Goal: Task Accomplishment & Management: Manage account settings

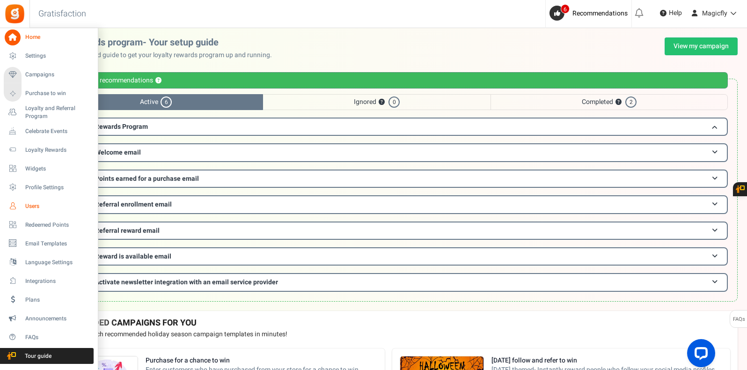
click at [34, 209] on span "Users" at bounding box center [58, 206] width 66 height 8
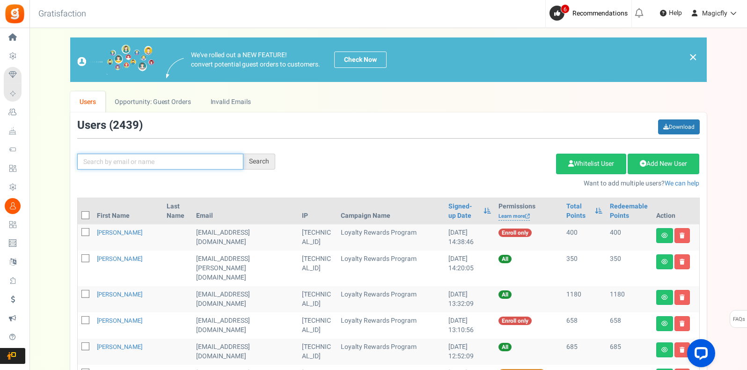
click at [145, 167] on input "text" at bounding box center [160, 162] width 166 height 16
paste input "[EMAIL_ADDRESS][DOMAIN_NAME]"
type input "[EMAIL_ADDRESS][DOMAIN_NAME]"
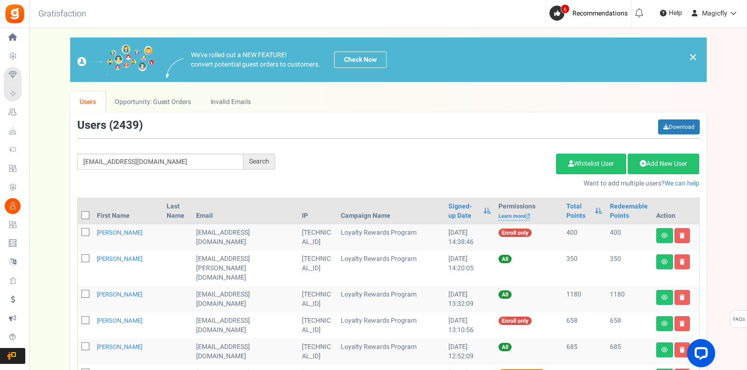
click at [262, 171] on div "[EMAIL_ADDRESS][DOMAIN_NAME] Search Add Etsy Order Delete Selected Users Import…" at bounding box center [388, 153] width 637 height 69
click at [265, 168] on div "Search" at bounding box center [259, 162] width 32 height 16
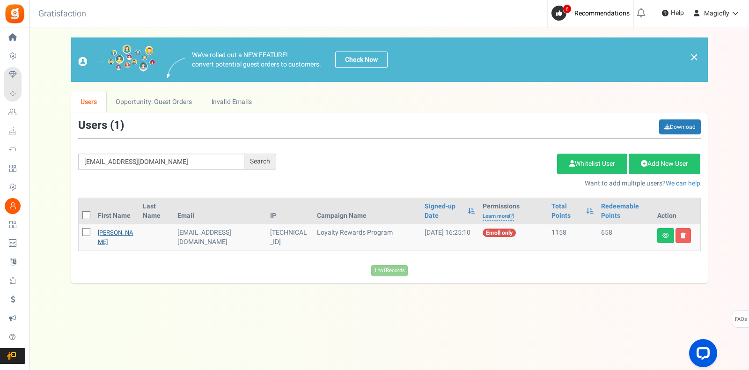
click at [113, 236] on link "[PERSON_NAME]" at bounding box center [116, 237] width 36 height 18
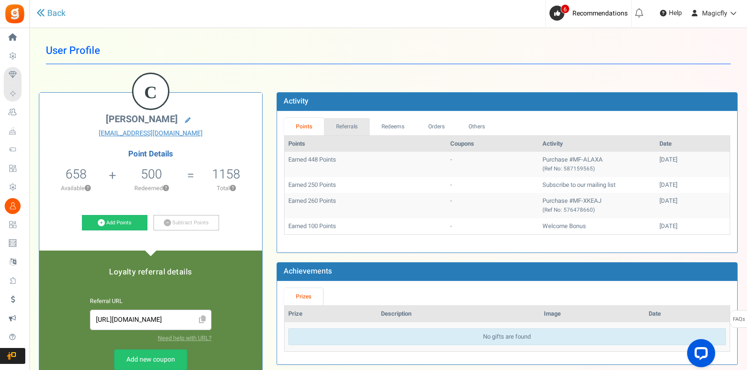
click at [354, 125] on link "Referrals" at bounding box center [347, 126] width 46 height 17
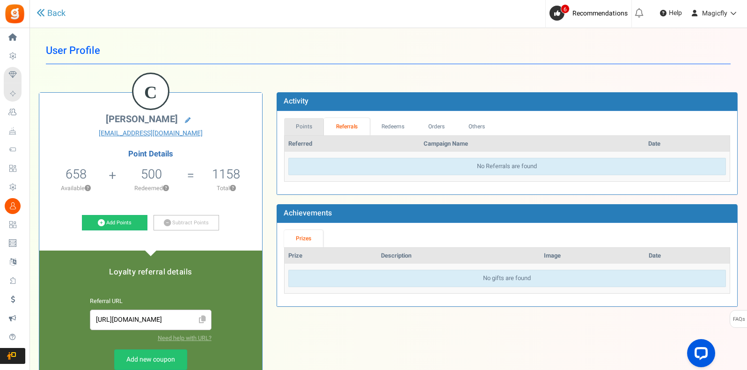
click at [312, 125] on link "Points" at bounding box center [304, 126] width 40 height 17
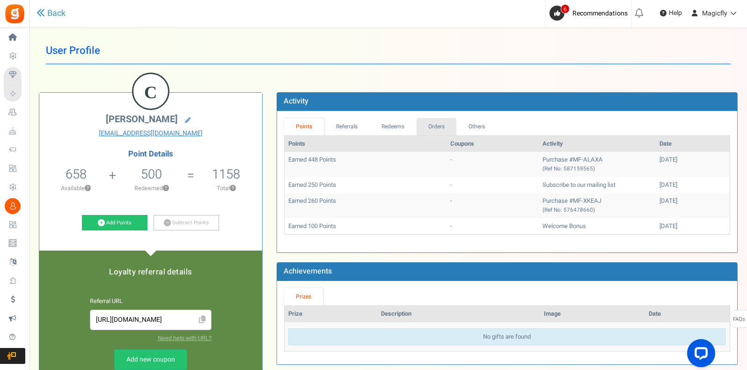
click at [421, 125] on link "Orders" at bounding box center [437, 126] width 40 height 17
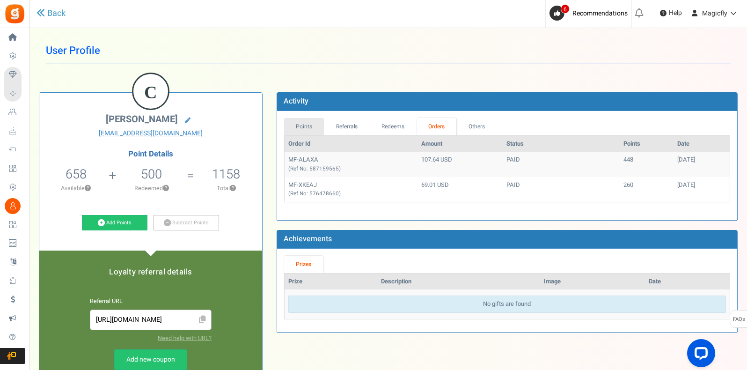
click at [306, 127] on link "Points" at bounding box center [304, 126] width 40 height 17
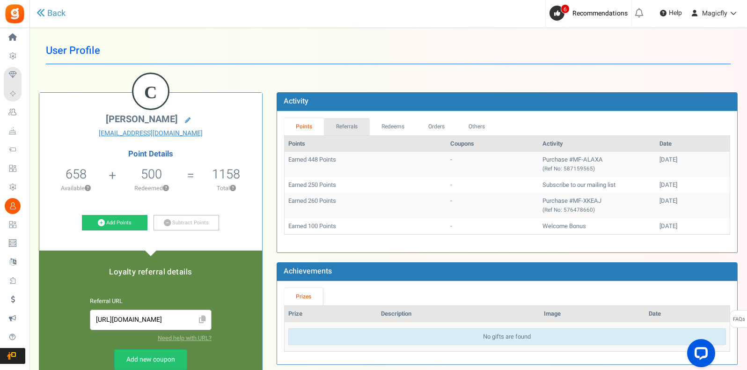
click at [358, 124] on link "Referrals" at bounding box center [347, 126] width 46 height 17
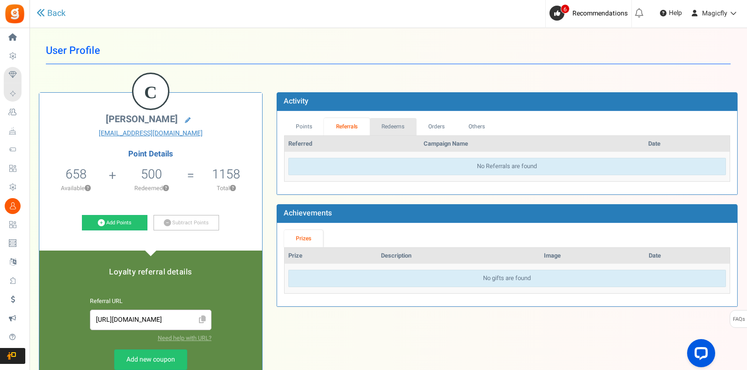
click at [405, 131] on link "Redeems" at bounding box center [393, 126] width 47 height 17
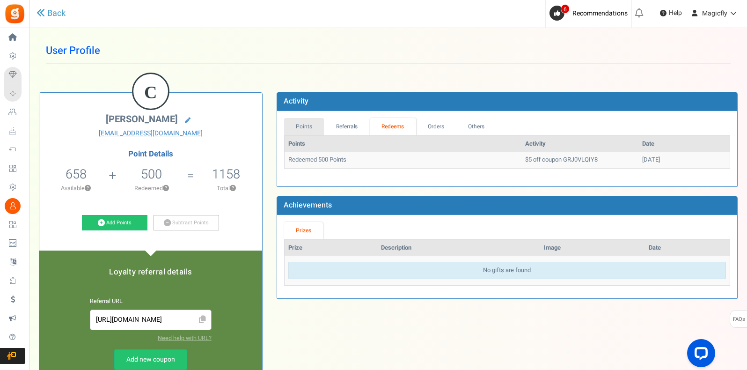
click at [314, 129] on link "Points" at bounding box center [304, 126] width 40 height 17
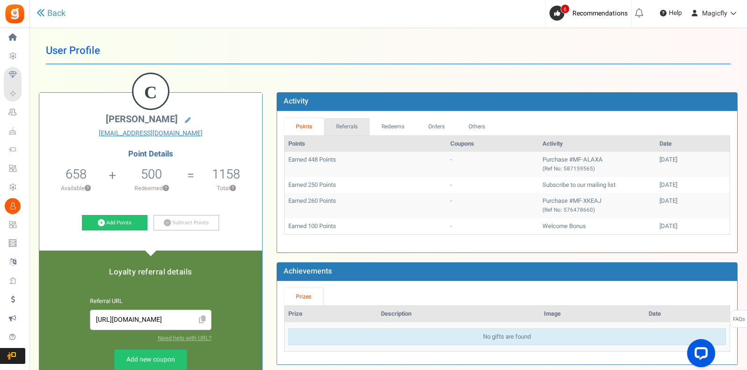
click at [353, 133] on link "Referrals" at bounding box center [347, 126] width 46 height 17
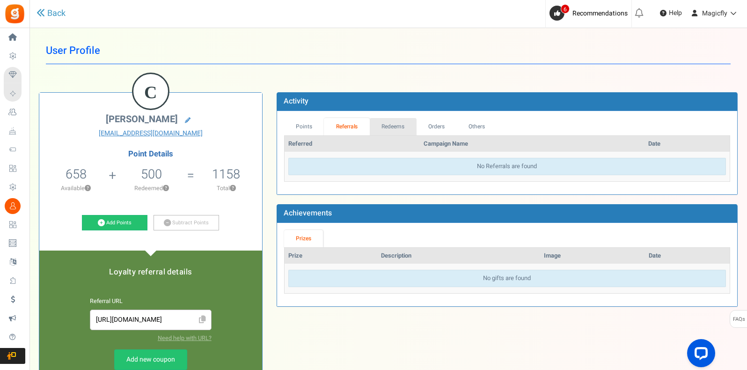
click at [403, 131] on link "Redeems" at bounding box center [393, 126] width 47 height 17
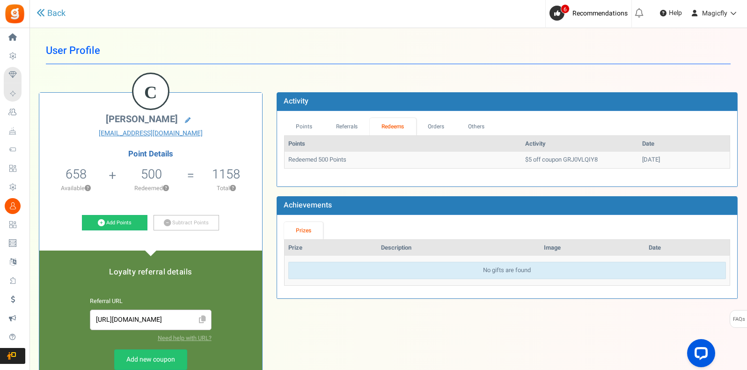
click at [552, 161] on td "$5 off coupon GRJ0VLQIY8" at bounding box center [580, 160] width 117 height 16
click at [552, 162] on td "$5 off coupon GRJ0VLQIY8" at bounding box center [580, 160] width 117 height 16
copy td "GRJ0VLQIY8"
click at [123, 225] on link "Add Points" at bounding box center [115, 223] width 66 height 16
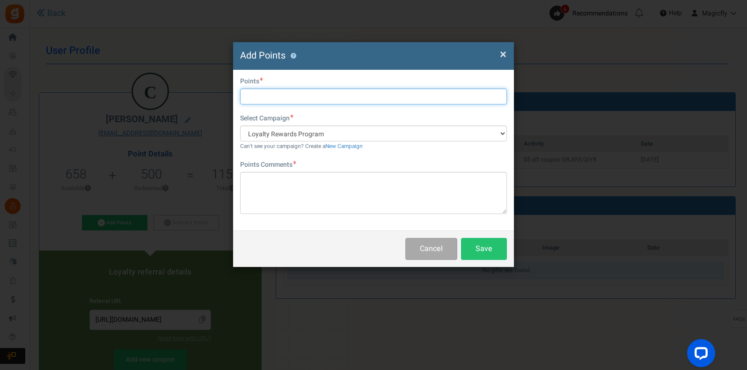
click at [308, 96] on input "text" at bounding box center [373, 96] width 267 height 16
type input "5"
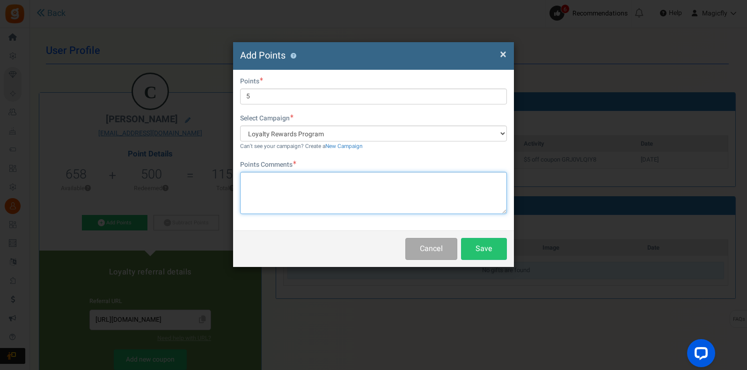
click at [287, 182] on textarea at bounding box center [373, 193] width 267 height 42
paste textarea "GRJ0VLQIY8"
type textarea "GRJ0VLQIY8 WASNT USED"
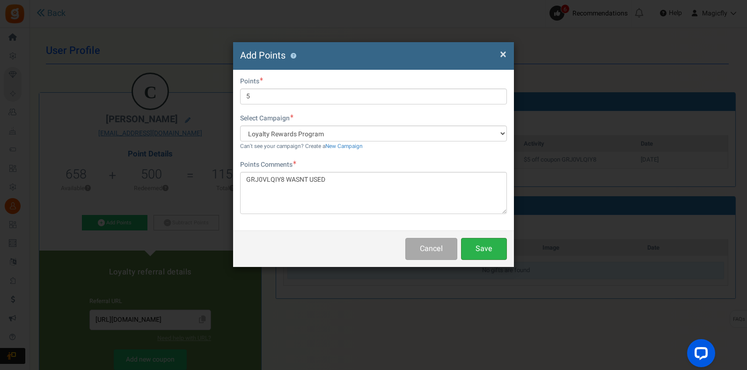
click at [479, 246] on button "Save" at bounding box center [484, 249] width 46 height 22
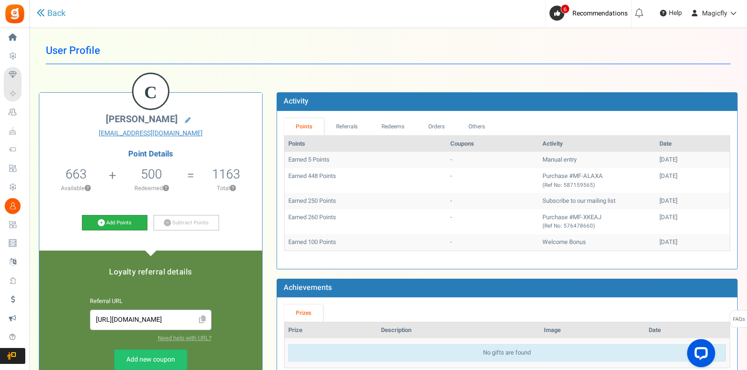
click at [104, 226] on link "Add Points" at bounding box center [115, 223] width 66 height 16
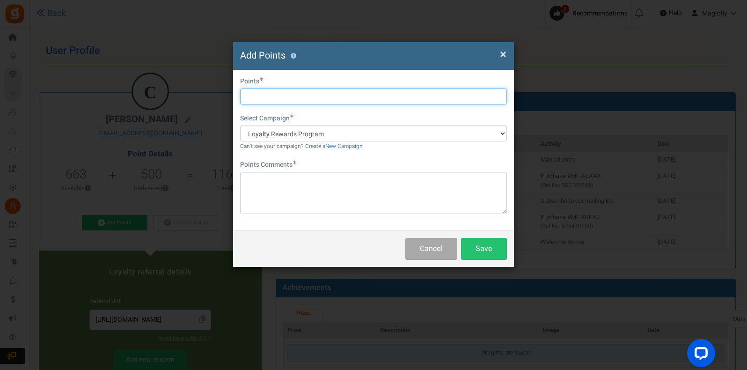
click at [302, 93] on input "text" at bounding box center [373, 96] width 267 height 16
type input "443"
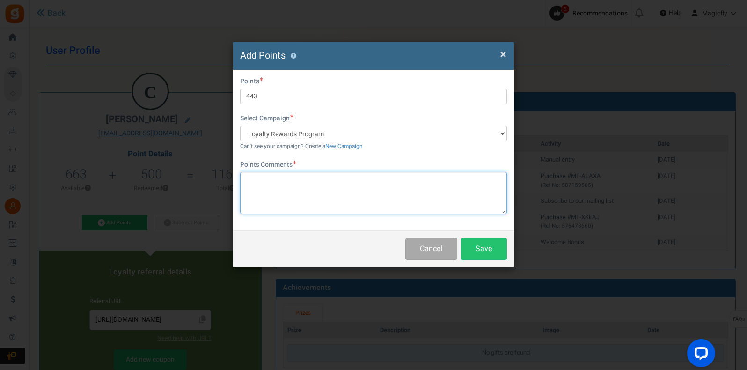
click at [296, 188] on textarea at bounding box center [373, 193] width 267 height 42
paste textarea "GRJ0VLQIY8"
type textarea "GRJ0VLQIY8 WASNT USED"
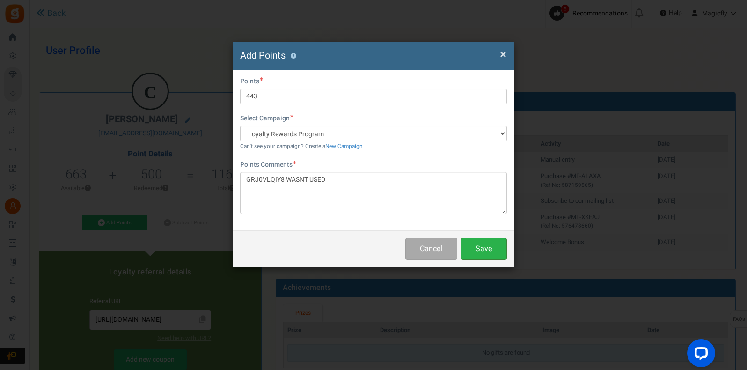
click at [495, 255] on button "Save" at bounding box center [484, 249] width 46 height 22
